Goal: Use online tool/utility: Use online tool/utility

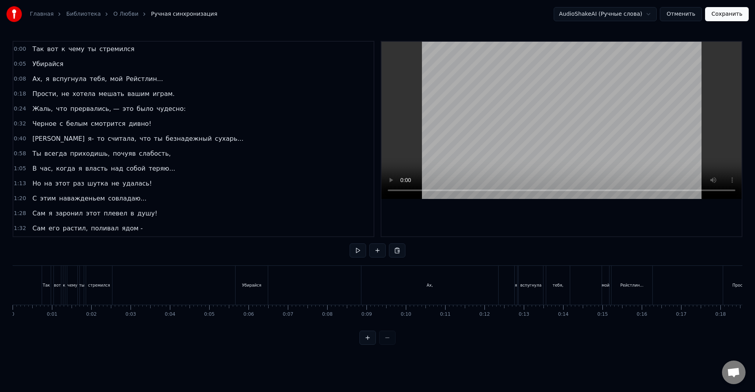
scroll to position [0, 2506]
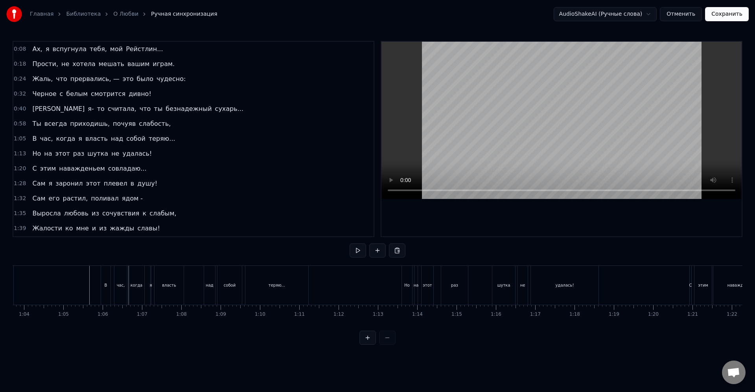
click at [367, 2] on div "Главная Библиотека О Любви Ручная синхронизация AudioShakeAI (Ручные слова) Отм…" at bounding box center [377, 14] width 755 height 28
click at [197, 284] on div "В час, когда я власть над собой теряю..." at bounding box center [206, 285] width 210 height 39
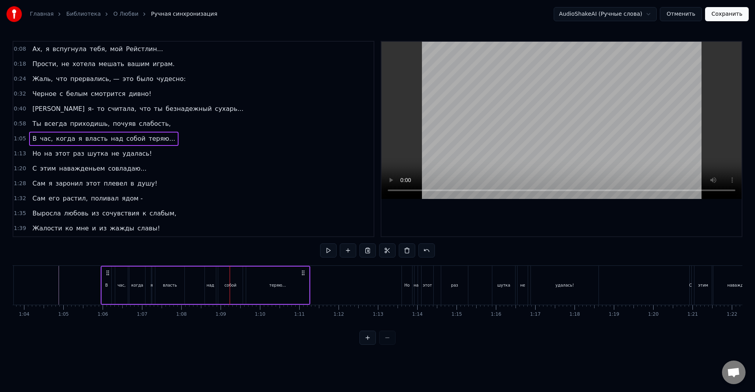
click at [211, 284] on div "над" at bounding box center [210, 285] width 8 height 6
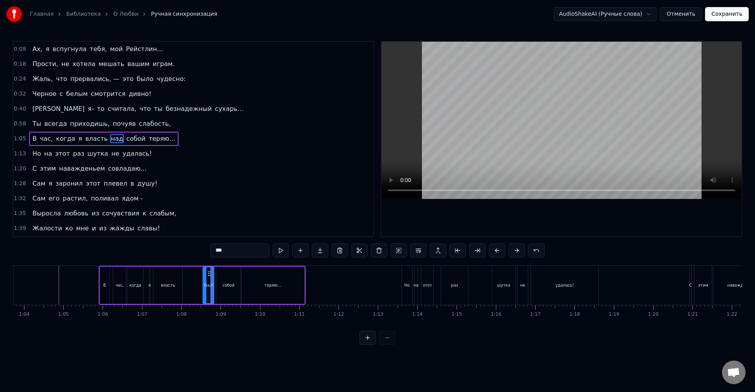
click at [169, 289] on div "власть" at bounding box center [167, 285] width 29 height 37
click at [234, 288] on div "собой" at bounding box center [228, 285] width 24 height 37
click at [260, 291] on div "теряю..." at bounding box center [272, 285] width 63 height 37
type input "********"
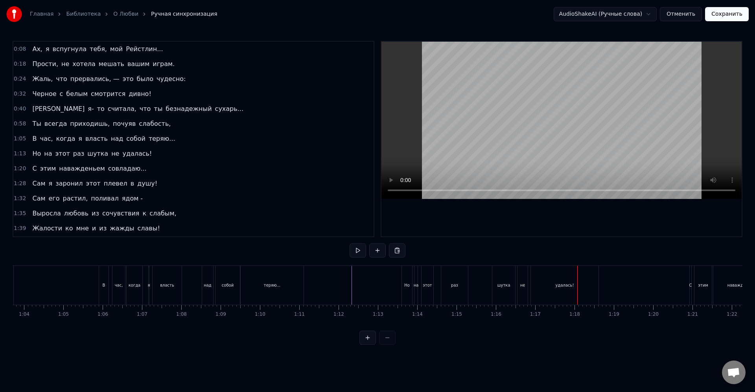
click at [564, 282] on div "удалась!" at bounding box center [565, 285] width 18 height 6
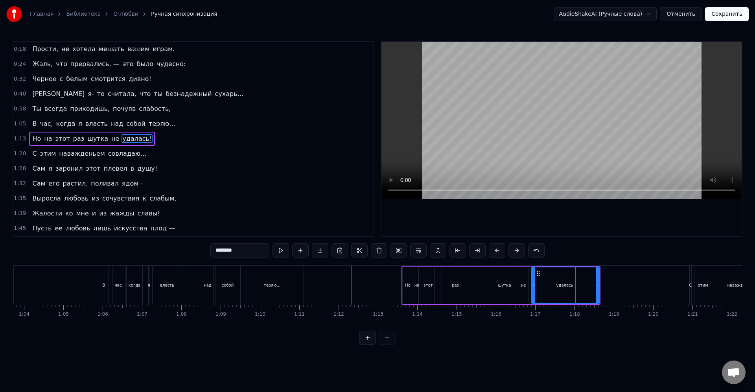
click at [523, 281] on div "не" at bounding box center [523, 285] width 10 height 37
click at [458, 287] on div "раз" at bounding box center [455, 285] width 7 height 6
type input "***"
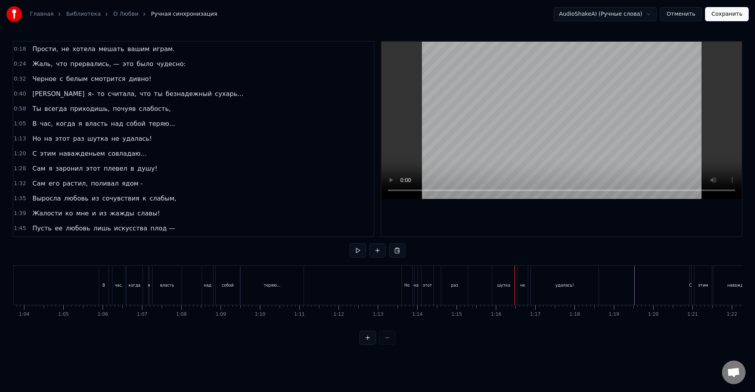
click at [691, 279] on div "С" at bounding box center [691, 285] width 2 height 39
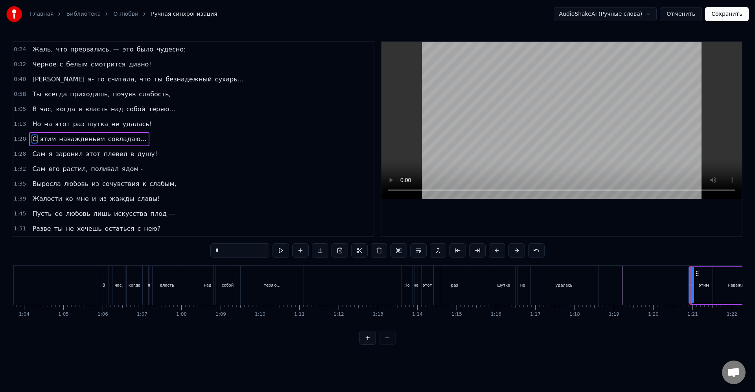
scroll to position [60, 0]
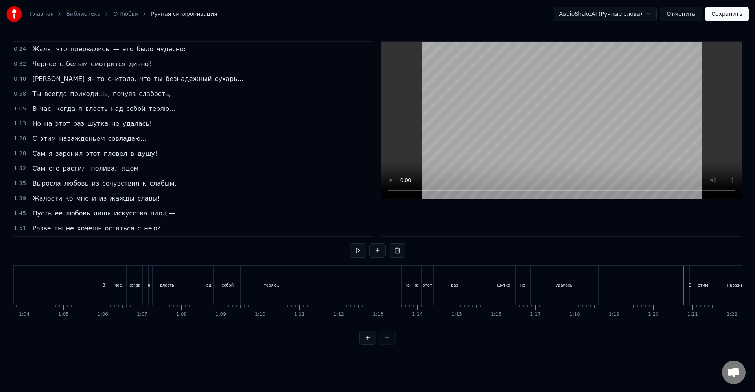
click at [689, 284] on div "С" at bounding box center [690, 285] width 3 height 6
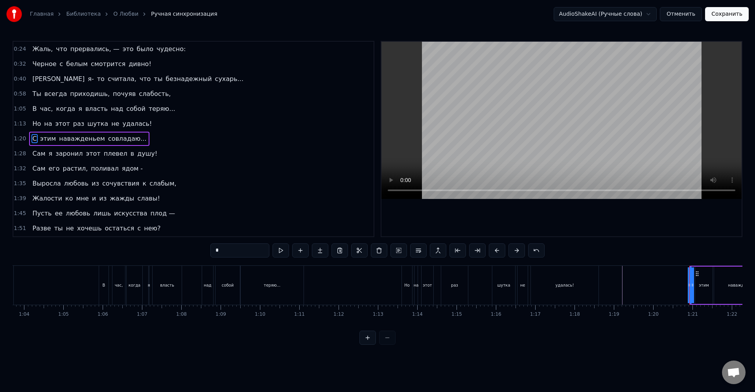
click at [688, 286] on icon at bounding box center [689, 285] width 3 height 6
click at [691, 286] on div "С" at bounding box center [691, 285] width 0 height 36
drag, startPoint x: 693, startPoint y: 286, endPoint x: 684, endPoint y: 287, distance: 8.7
click at [684, 287] on icon at bounding box center [683, 285] width 3 height 6
click at [691, 286] on div "С" at bounding box center [687, 285] width 10 height 37
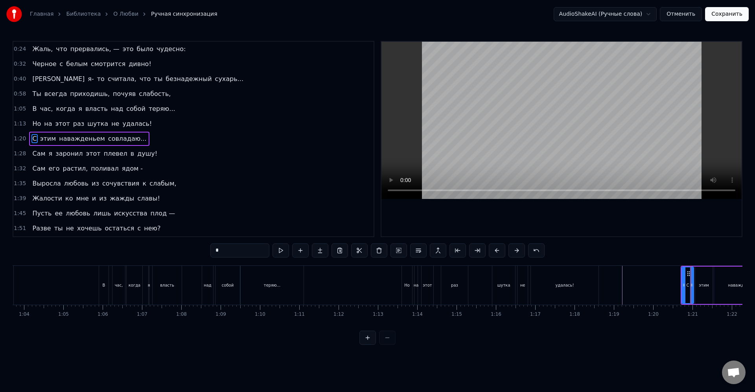
click at [692, 285] on icon at bounding box center [691, 285] width 3 height 6
click at [687, 285] on icon at bounding box center [687, 285] width 3 height 6
click at [688, 285] on icon at bounding box center [687, 285] width 3 height 6
click at [709, 286] on div "этим" at bounding box center [703, 285] width 17 height 37
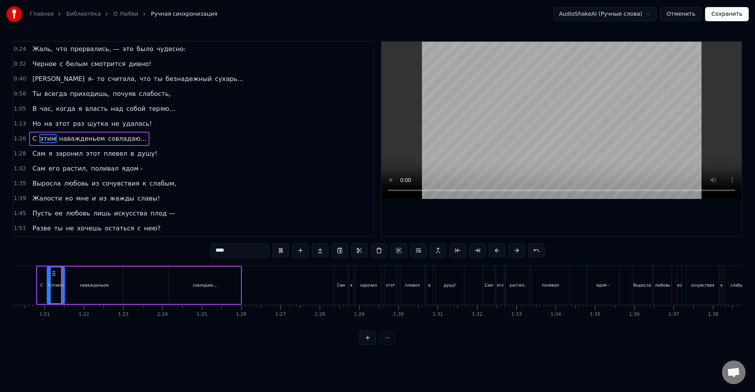
scroll to position [0, 3162]
click at [108, 280] on div "наважденьем" at bounding box center [86, 285] width 57 height 37
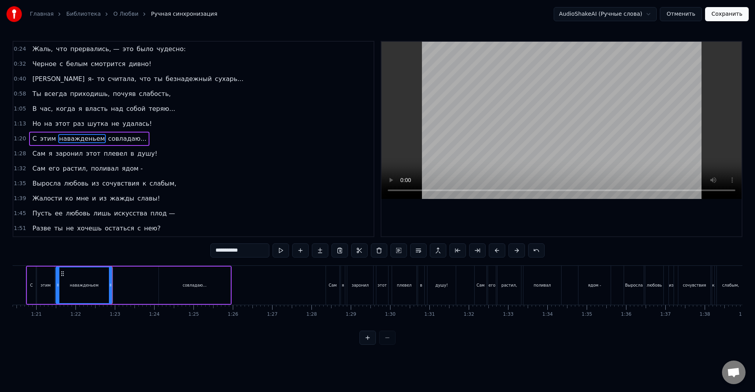
click at [162, 287] on div "совладаю..." at bounding box center [195, 285] width 72 height 37
type input "**********"
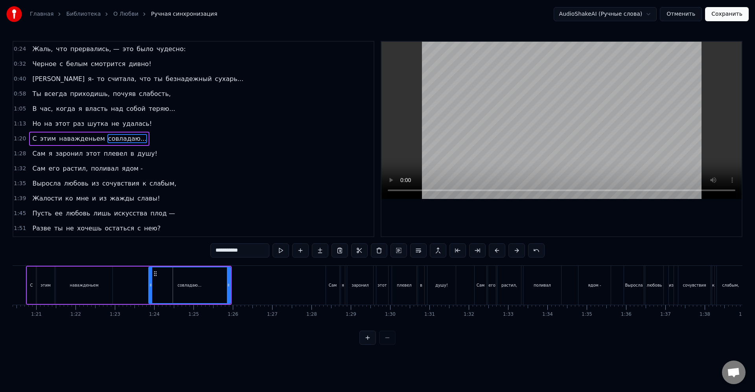
drag, startPoint x: 160, startPoint y: 287, endPoint x: 165, endPoint y: 286, distance: 5.3
click at [149, 286] on icon at bounding box center [150, 285] width 3 height 6
click at [170, 284] on div "совладаю..." at bounding box center [188, 285] width 83 height 36
click at [150, 286] on icon at bounding box center [151, 285] width 3 height 6
click at [162, 284] on div "совладаю..." at bounding box center [190, 285] width 80 height 36
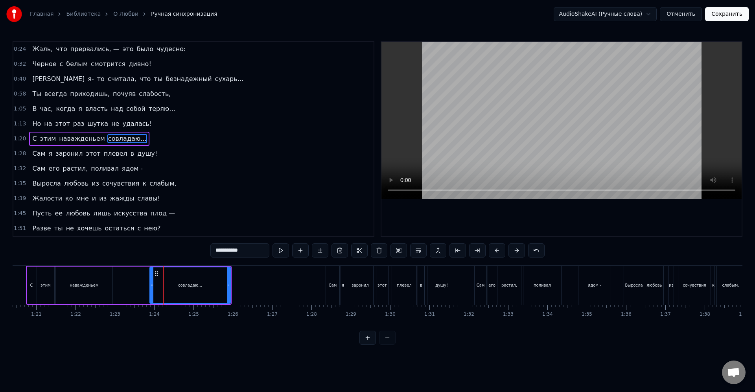
drag, startPoint x: 179, startPoint y: 279, endPoint x: 217, endPoint y: 275, distance: 38.0
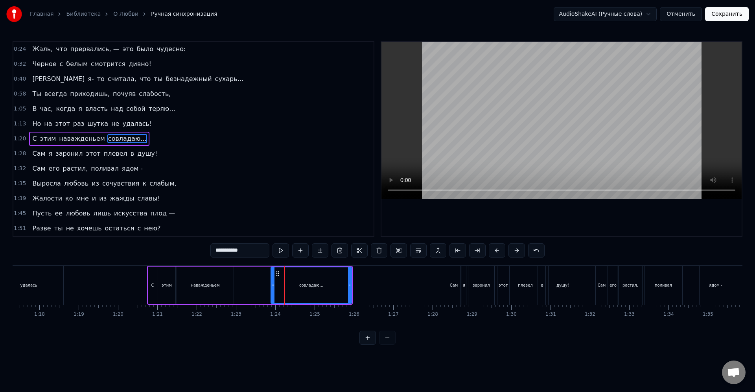
scroll to position [0, 3028]
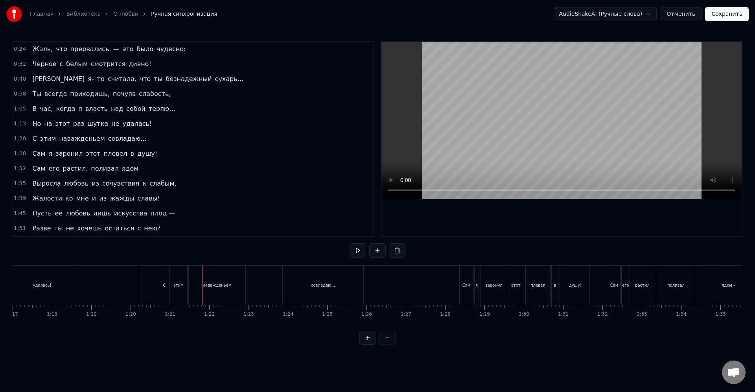
click at [174, 283] on div "этим" at bounding box center [178, 285] width 10 height 6
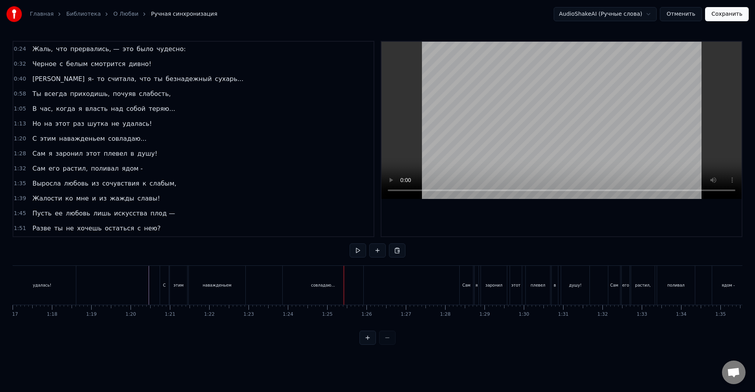
click at [198, 273] on div at bounding box center [198, 285] width 0 height 39
click at [270, 274] on div "С этим наважденьем совладаю..." at bounding box center [263, 285] width 206 height 39
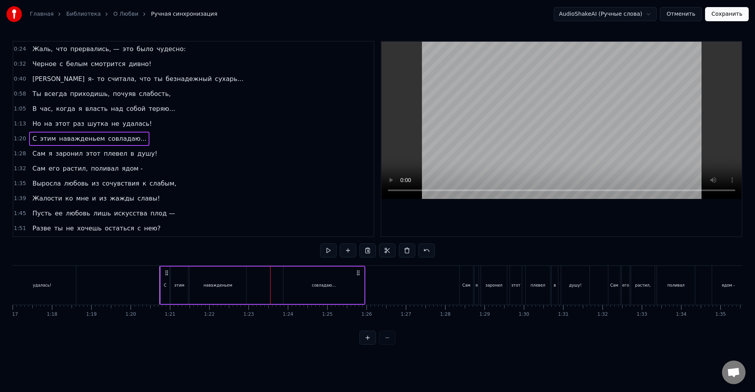
click at [293, 277] on div "совладаю..." at bounding box center [324, 285] width 81 height 37
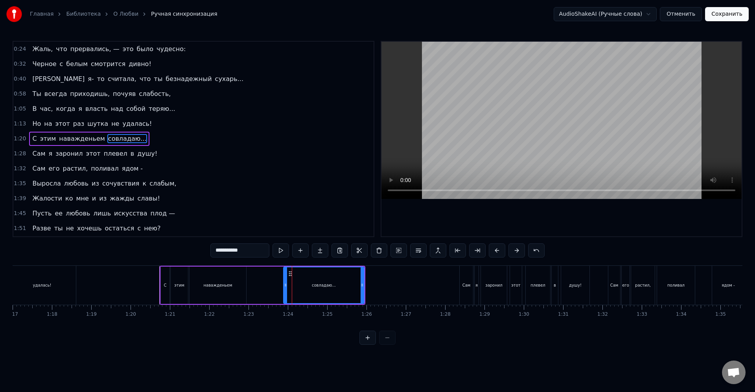
click at [268, 270] on div "С этим наважденьем совладаю..." at bounding box center [263, 285] width 206 height 39
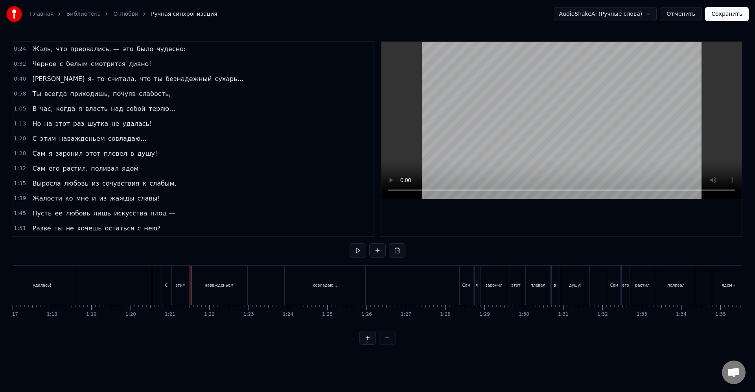
drag, startPoint x: 149, startPoint y: 286, endPoint x: 172, endPoint y: 287, distance: 22.8
click at [172, 287] on div "этим" at bounding box center [180, 285] width 18 height 39
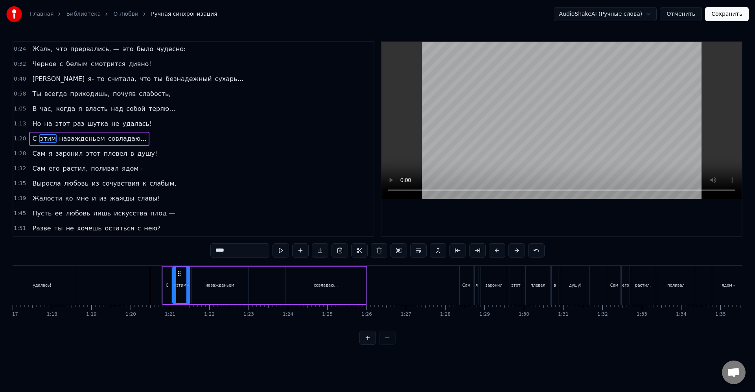
click at [167, 286] on div "С" at bounding box center [167, 285] width 3 height 6
type input "*"
click at [169, 286] on icon at bounding box center [168, 285] width 3 height 6
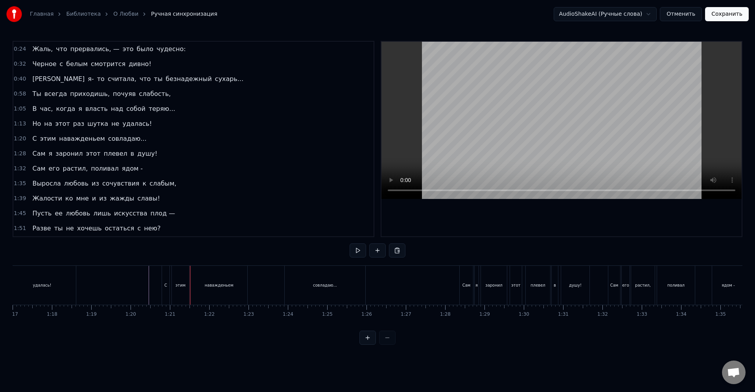
click at [181, 286] on div "этим" at bounding box center [180, 285] width 10 height 6
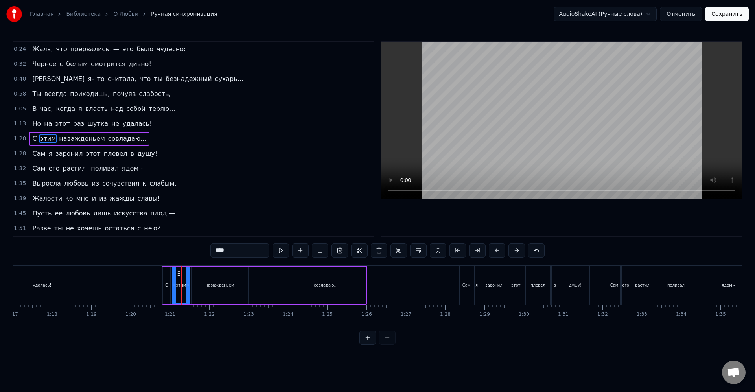
click at [174, 285] on circle at bounding box center [174, 285] width 0 height 0
click at [203, 285] on div "наважденьем" at bounding box center [220, 285] width 57 height 37
type input "**********"
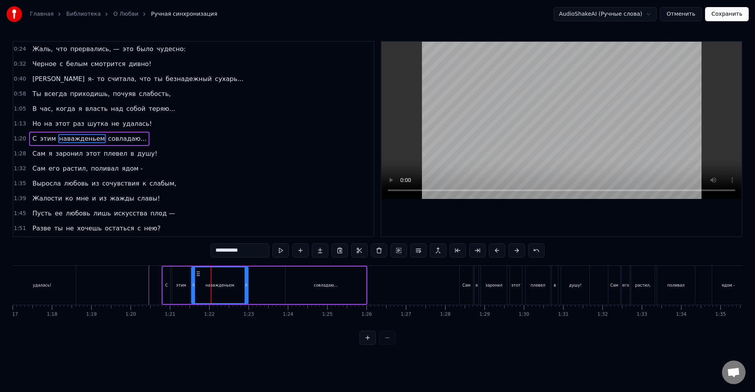
click at [214, 289] on div "наважденьем" at bounding box center [220, 285] width 56 height 36
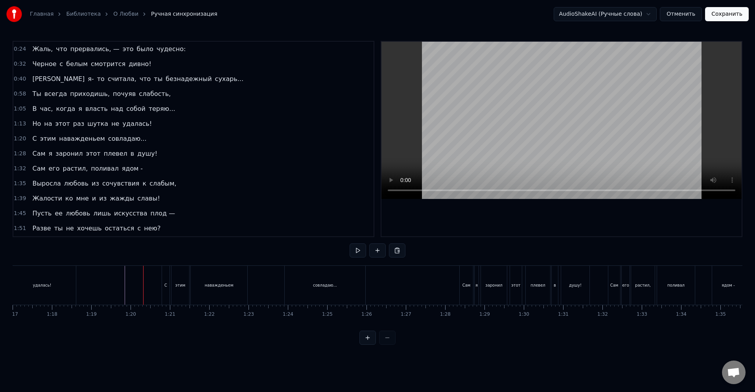
click at [281, 289] on div "С этим наважденьем совладаю..." at bounding box center [265, 285] width 206 height 39
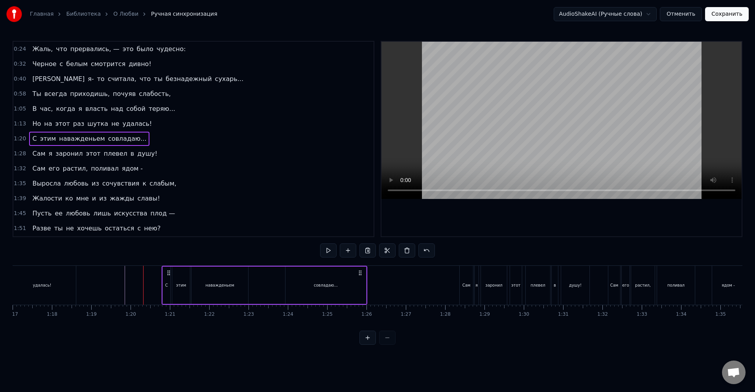
click at [293, 287] on div "совладаю..." at bounding box center [326, 285] width 81 height 37
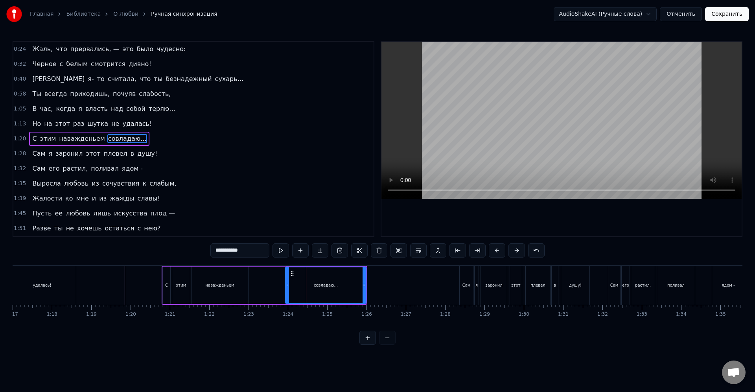
click at [162, 289] on div "С" at bounding box center [166, 285] width 8 height 37
type input "*"
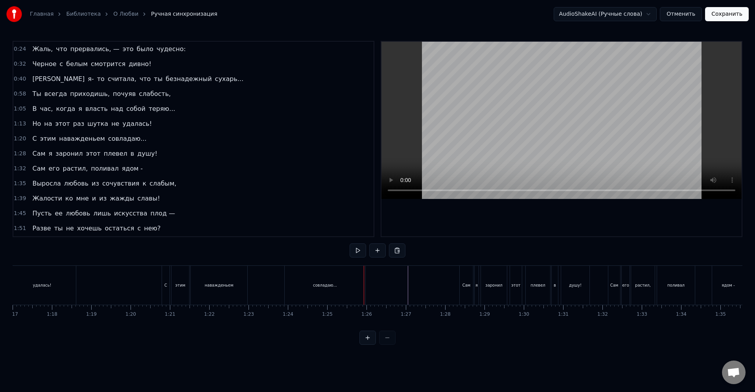
drag, startPoint x: 451, startPoint y: 305, endPoint x: 386, endPoint y: 308, distance: 64.6
click at [470, 284] on div "Сам" at bounding box center [466, 285] width 8 height 6
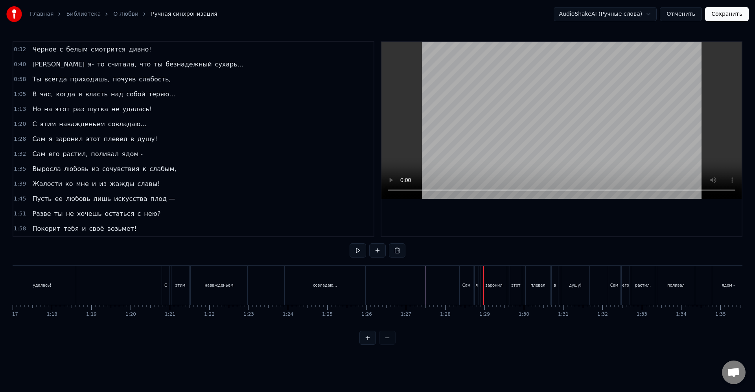
scroll to position [75, 0]
click at [471, 293] on div "Сам" at bounding box center [466, 285] width 13 height 39
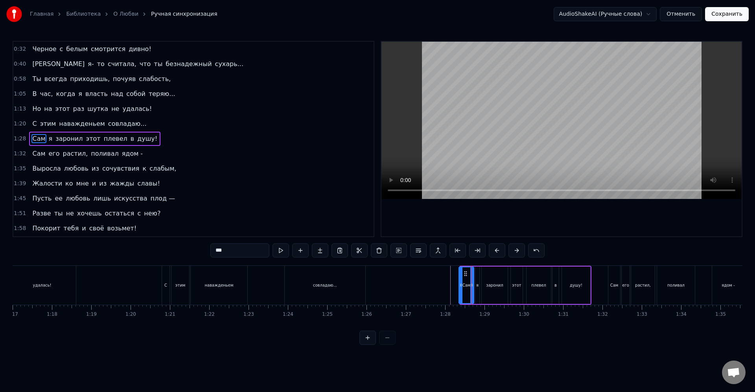
drag, startPoint x: 461, startPoint y: 285, endPoint x: 456, endPoint y: 284, distance: 5.6
click at [459, 285] on icon at bounding box center [460, 285] width 3 height 6
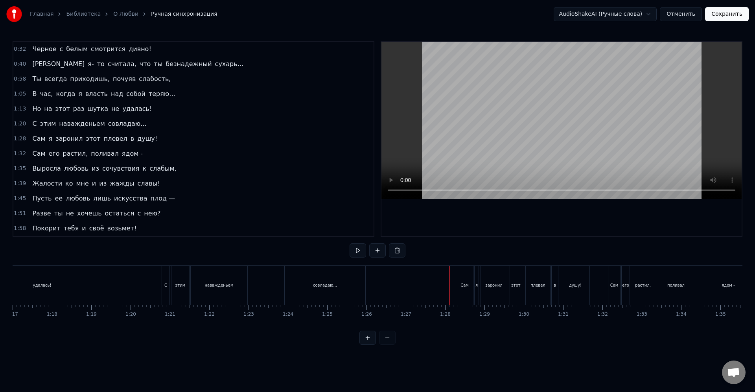
click at [496, 282] on div "заронил" at bounding box center [493, 285] width 17 height 6
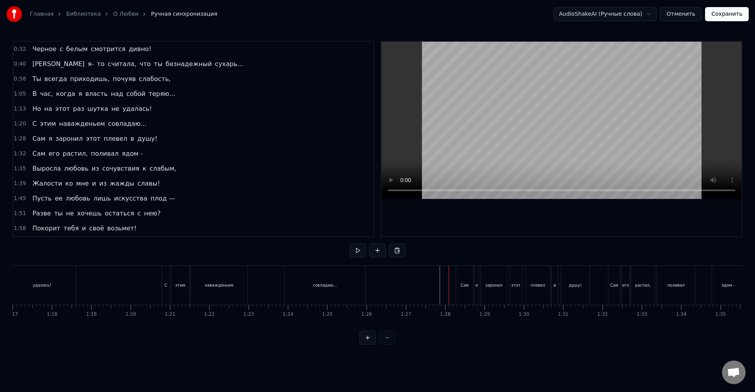
click at [465, 283] on div "Сам" at bounding box center [465, 285] width 8 height 6
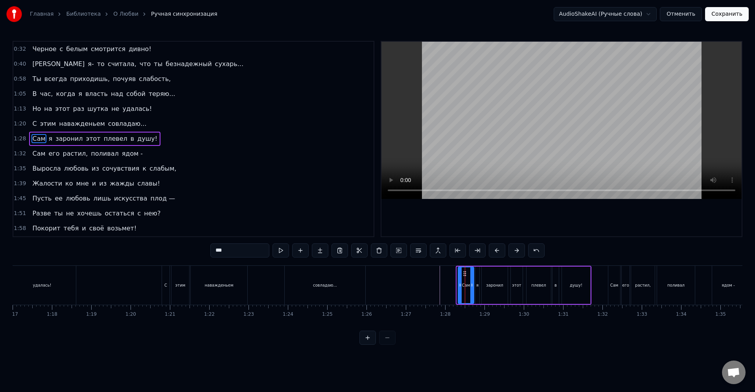
click at [461, 284] on icon at bounding box center [460, 285] width 3 height 6
click at [466, 283] on div "Сам" at bounding box center [466, 285] width 8 height 6
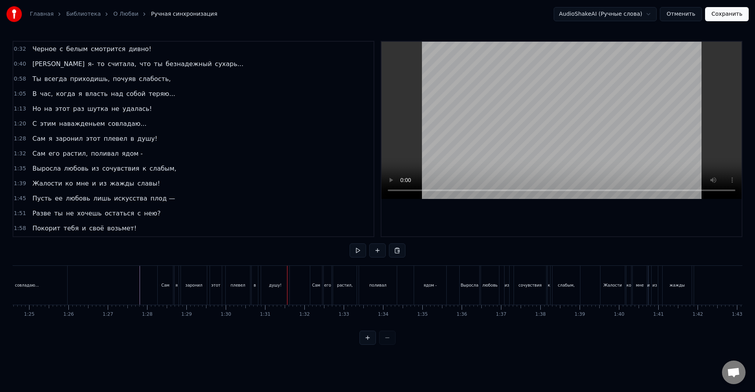
scroll to position [0, 3352]
click at [289, 287] on div "Сам" at bounding box center [290, 285] width 8 height 6
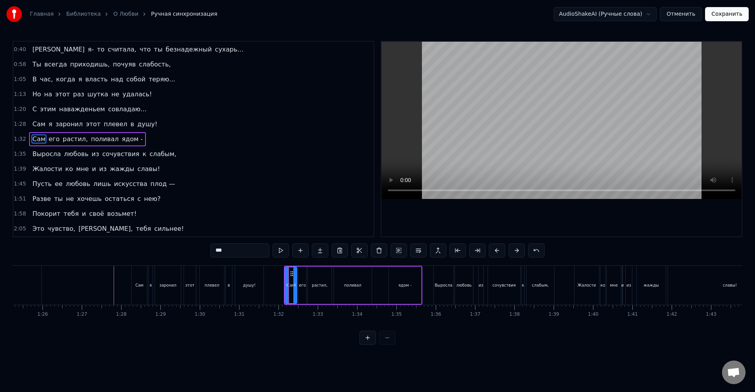
scroll to position [90, 0]
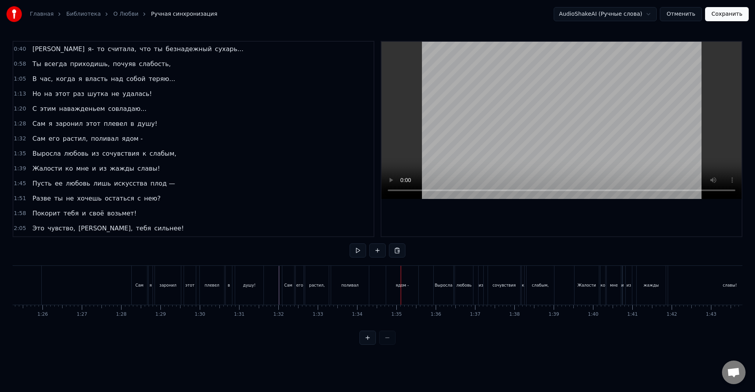
click at [398, 277] on div "ядом -" at bounding box center [402, 285] width 32 height 39
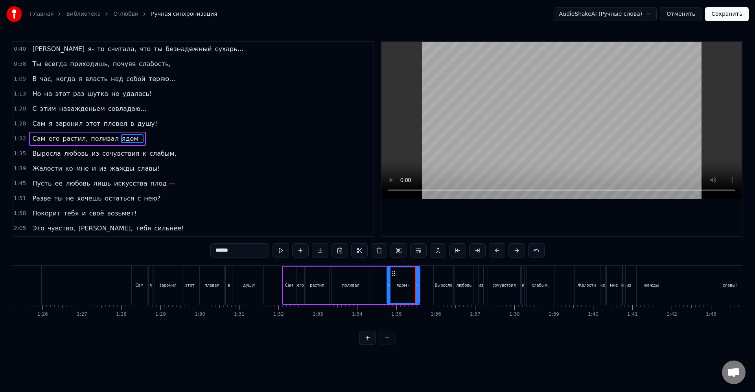
click at [435, 286] on div "Выросла" at bounding box center [444, 285] width 18 height 6
type input "*******"
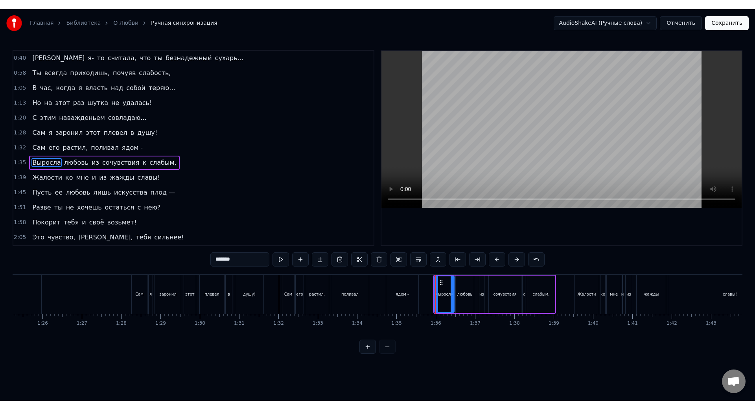
scroll to position [105, 0]
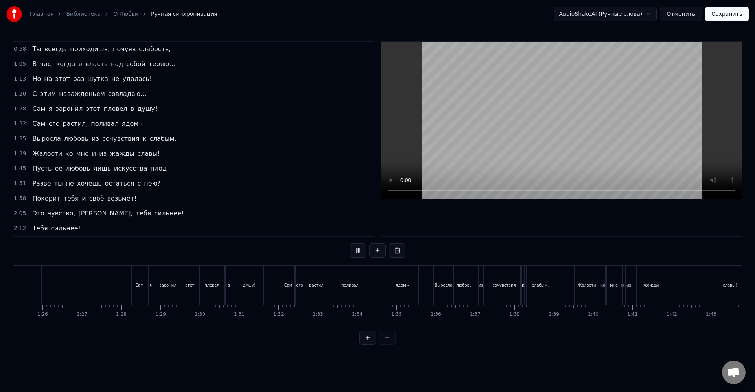
click at [461, 289] on div "любовь" at bounding box center [464, 285] width 18 height 39
